Goal: Task Accomplishment & Management: Complete application form

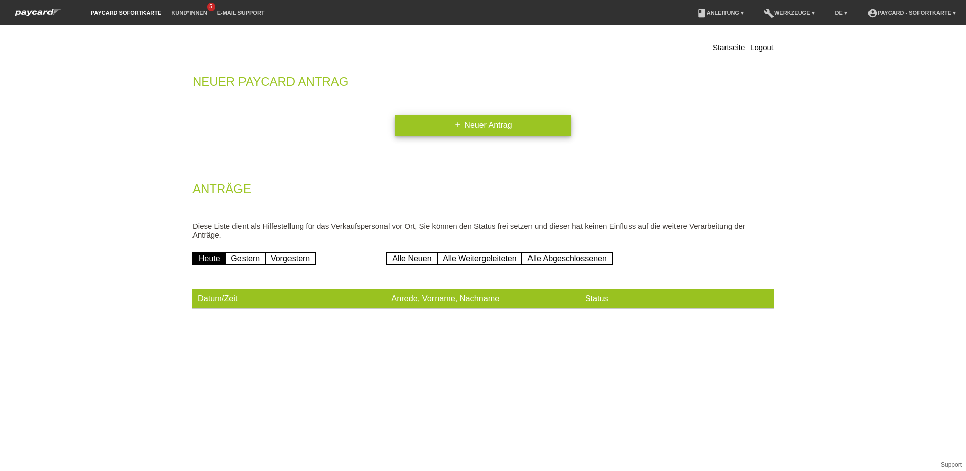
click at [497, 129] on link "add Neuer Antrag" at bounding box center [482, 125] width 177 height 21
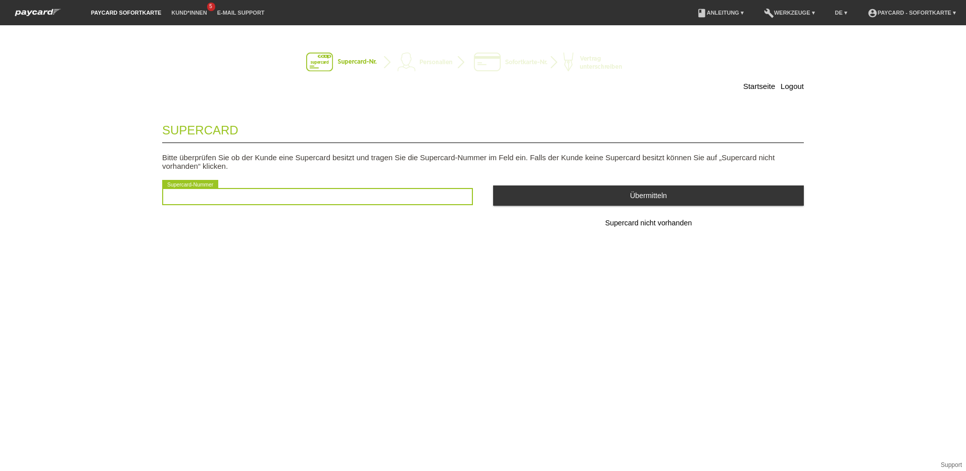
click at [257, 204] on input "text" at bounding box center [317, 196] width 311 height 17
type input "2501202063384"
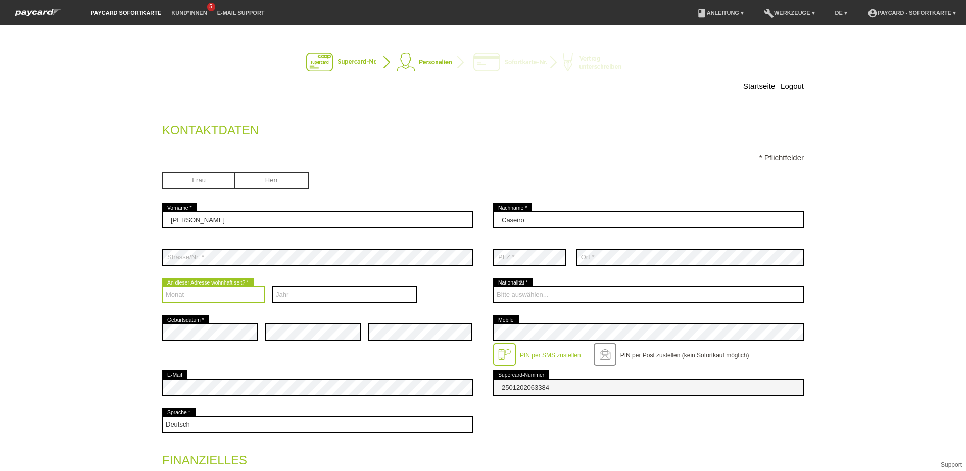
click at [236, 294] on select "Monat 01 02 03 04 05 06 07 08 09 10 11 12" at bounding box center [213, 294] width 103 height 17
select select "05"
click at [162, 287] on select "Monat 01 02 03 04 05 06 07 08 09 10 11 12" at bounding box center [213, 294] width 103 height 17
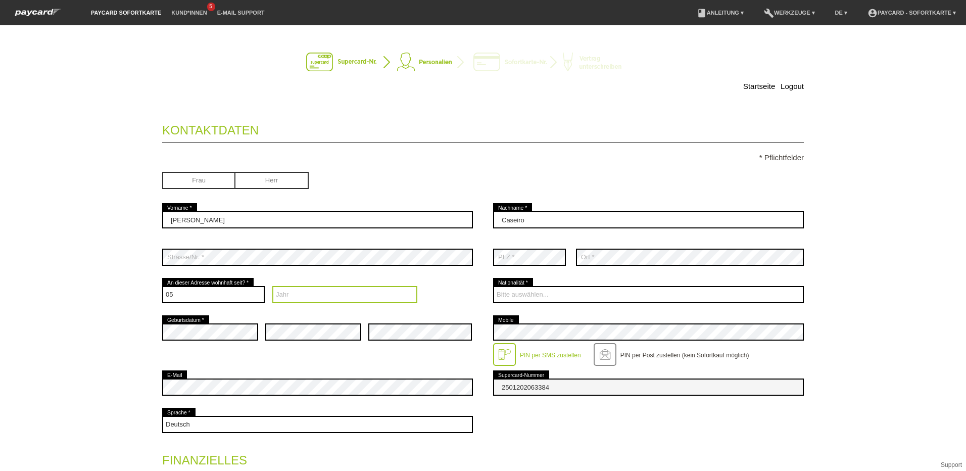
drag, startPoint x: 333, startPoint y: 296, endPoint x: 338, endPoint y: 296, distance: 5.6
click at [333, 296] on select "Jahr 2025 2024 2023 2022 2021 2020 2019 2018 2017 2016" at bounding box center [344, 294] width 145 height 17
select select "2025"
click at [272, 287] on select "Jahr 2025 2024 2023 2022 2021 2020 2019 2018 2017 2016" at bounding box center [344, 294] width 145 height 17
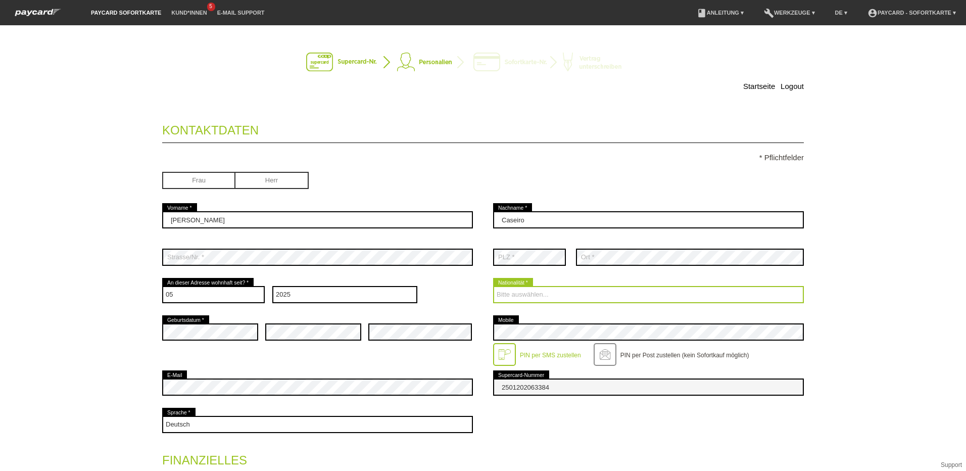
click at [588, 297] on select "Bitte auswählen... Schweiz Deutschland Liechtenstein Österreich ------------ Af…" at bounding box center [648, 294] width 311 height 17
select select "CH"
click at [493, 287] on select "Bitte auswählen... Schweiz Deutschland Liechtenstein Österreich ------------ Af…" at bounding box center [648, 294] width 311 height 17
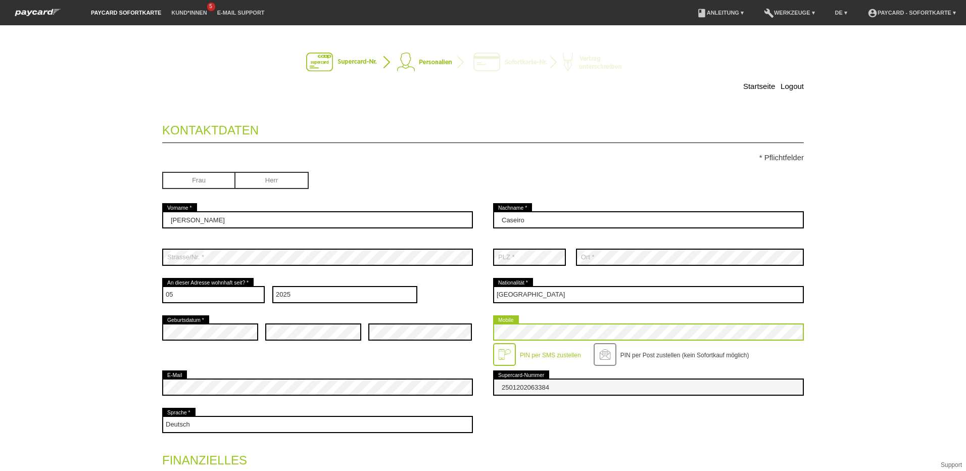
click at [482, 333] on div "error Geburtsdatum * error error error Mobile" at bounding box center [482, 340] width 641 height 55
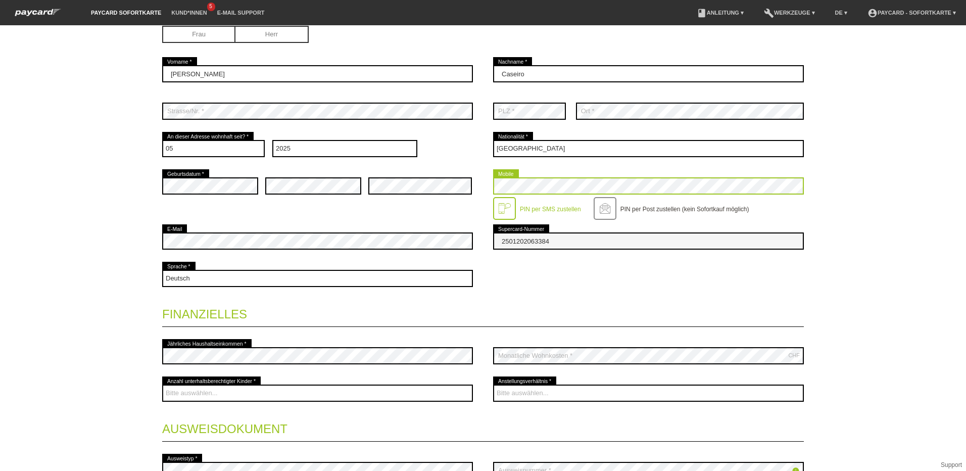
scroll to position [152, 0]
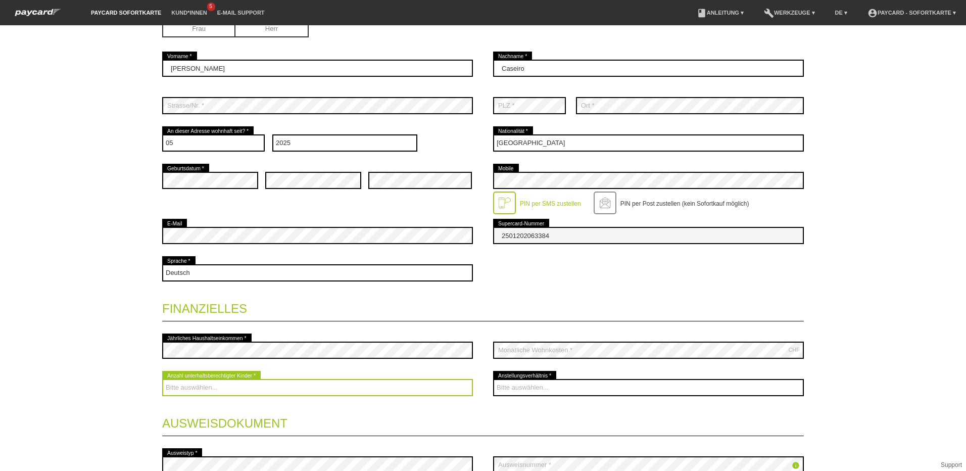
click at [238, 388] on select "Bitte auswählen... 0 1 2 3 4 5 6 7 8 9" at bounding box center [317, 387] width 311 height 17
select select "0"
click at [162, 380] on select "Bitte auswählen... 0 1 2 3 4 5 6 7 8 9" at bounding box center [317, 387] width 311 height 17
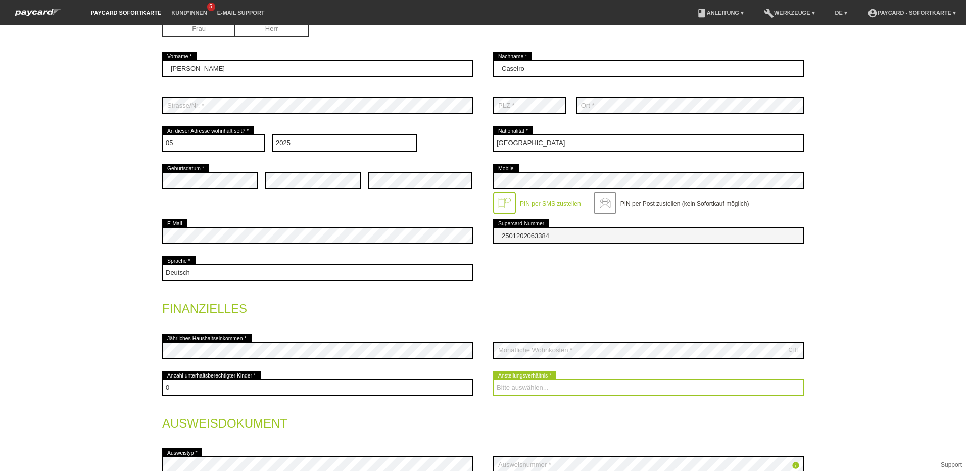
click at [562, 389] on select "Bitte auswählen... Unbefristet Befristet Lehrling/Student Pensioniert Nicht arb…" at bounding box center [648, 387] width 311 height 17
select select "RETIRED"
click at [493, 380] on select "Bitte auswählen... Unbefristet Befristet Lehrling/Student Pensioniert Nicht arb…" at bounding box center [648, 387] width 311 height 17
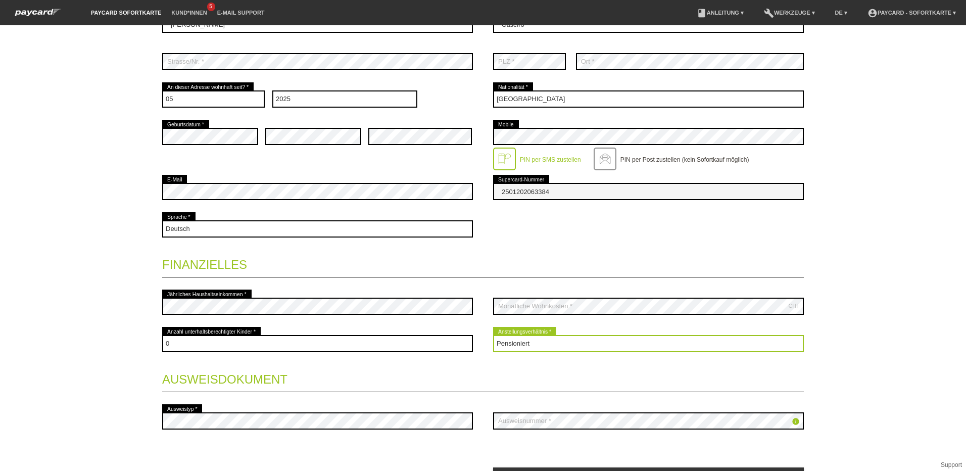
scroll to position [253, 0]
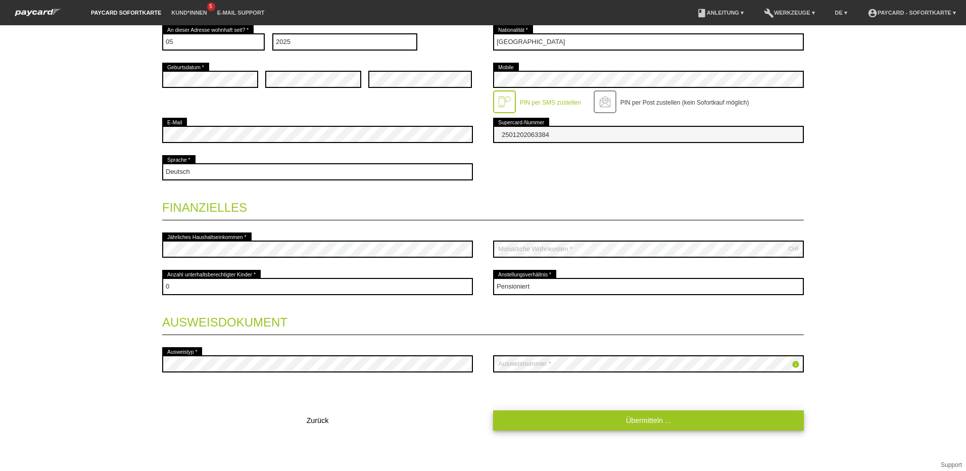
click at [687, 423] on link "Übermitteln ..." at bounding box center [648, 420] width 311 height 20
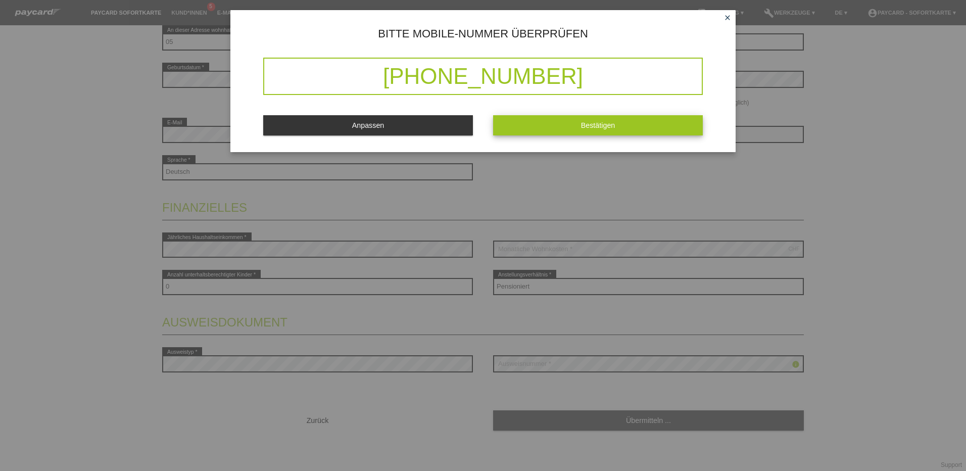
click at [591, 122] on span "Bestätigen" at bounding box center [598, 125] width 34 height 8
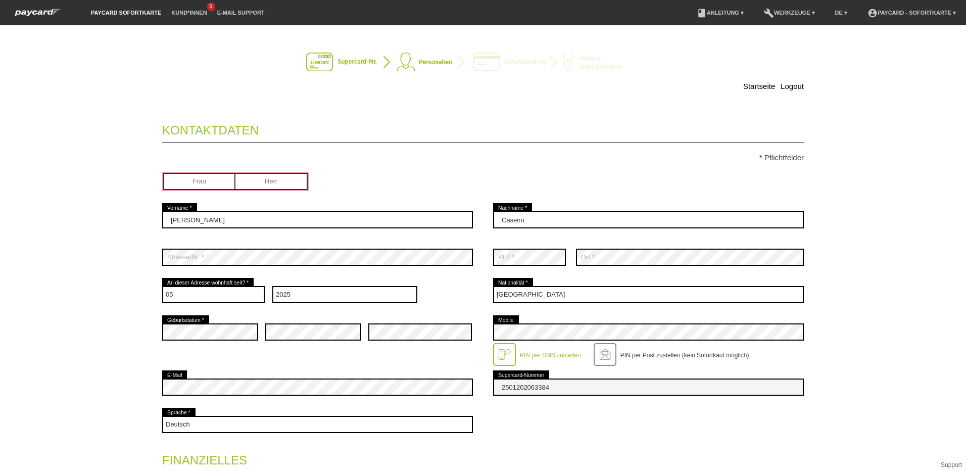
scroll to position [0, 0]
click at [197, 183] on input "radio" at bounding box center [199, 180] width 72 height 15
radio input "true"
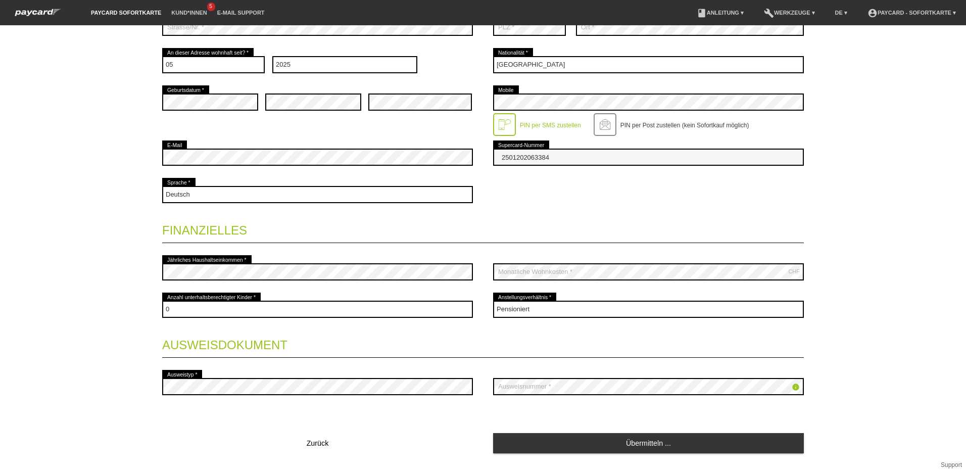
scroll to position [257, 0]
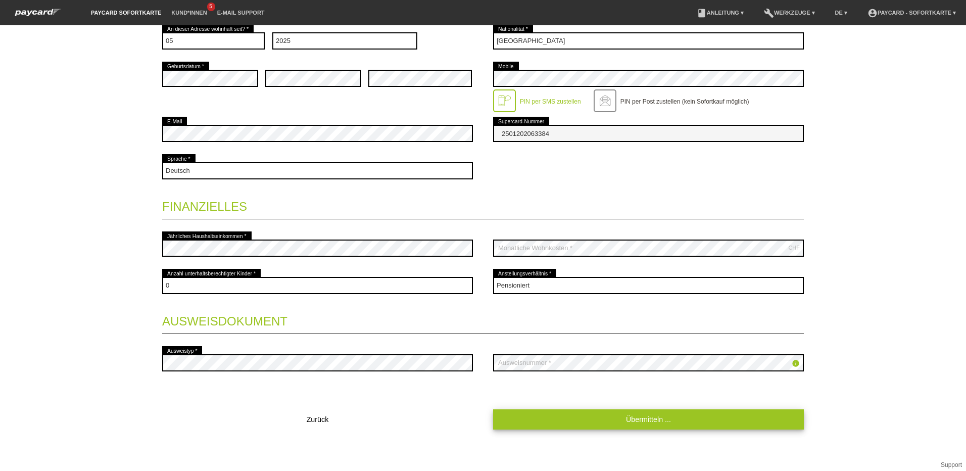
click at [650, 417] on link "Übermitteln ..." at bounding box center [648, 419] width 311 height 20
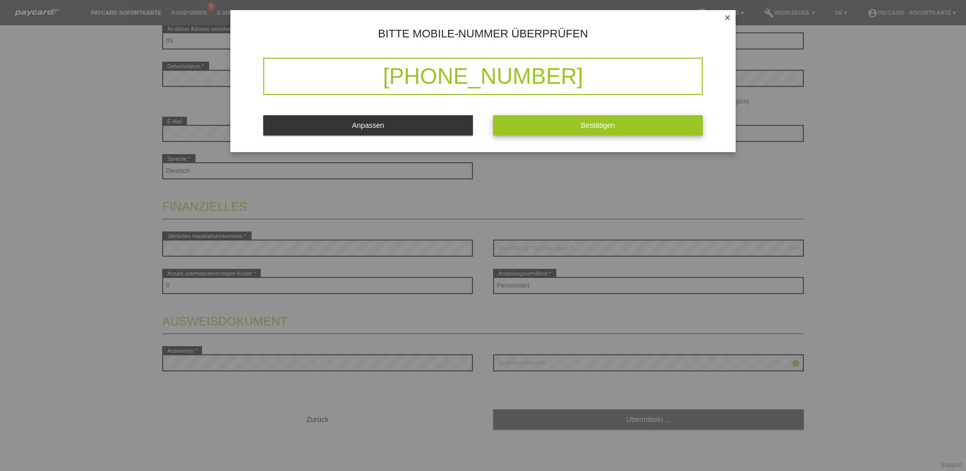
click at [604, 125] on span "Bestätigen" at bounding box center [598, 125] width 34 height 8
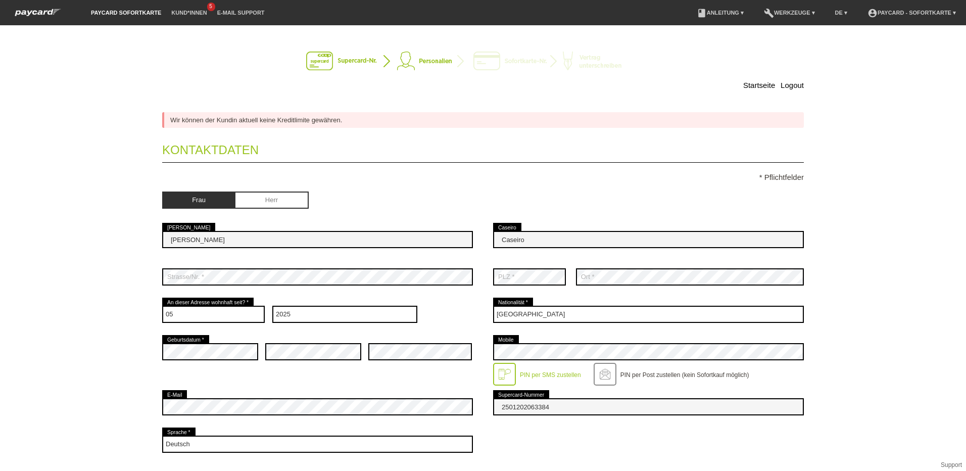
scroll to position [0, 0]
